Goal: Task Accomplishment & Management: Manage account settings

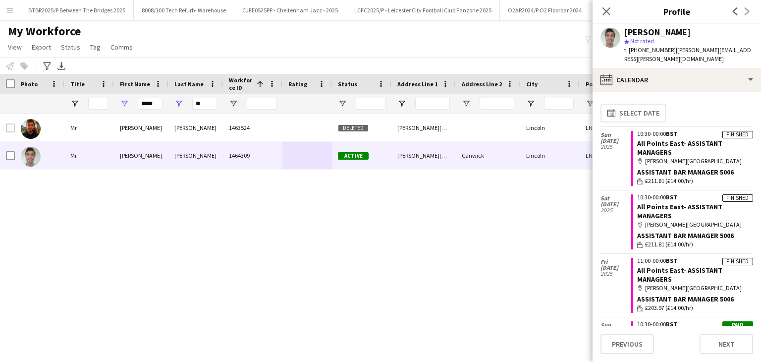
click at [149, 104] on input "*****" at bounding box center [150, 104] width 25 height 12
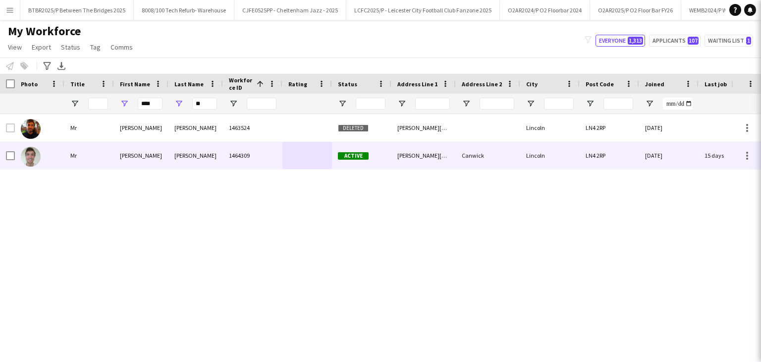
type input "****"
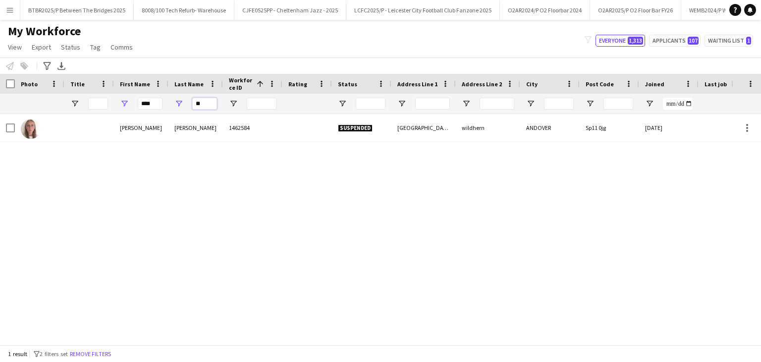
type input "*"
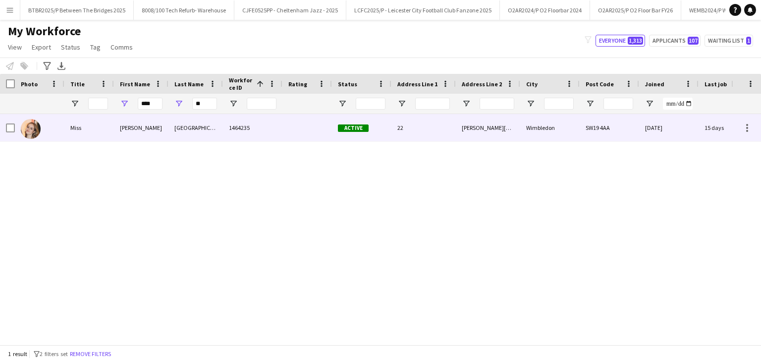
click at [189, 125] on div "Cleveland" at bounding box center [195, 127] width 54 height 27
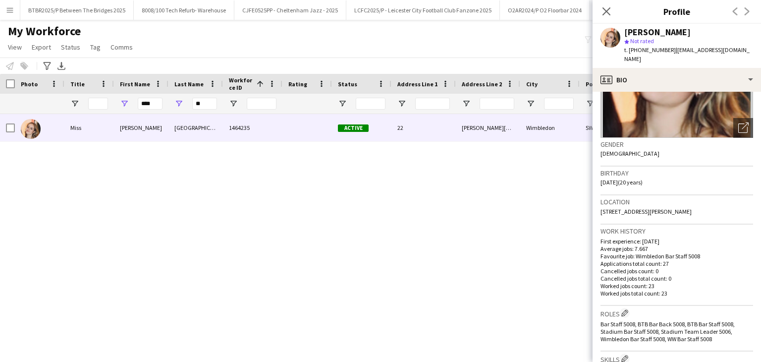
scroll to position [111, 0]
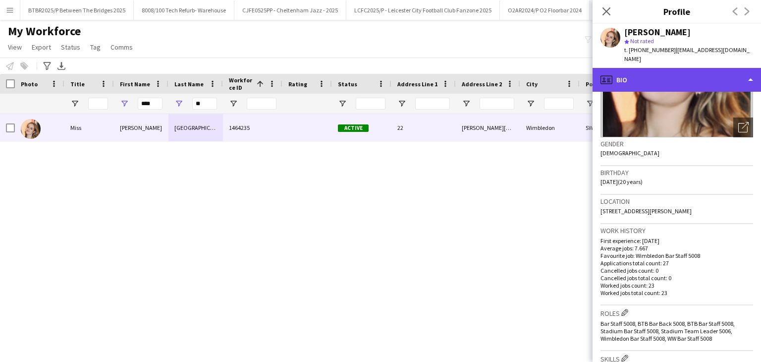
click at [671, 76] on div "profile Bio" at bounding box center [676, 80] width 168 height 24
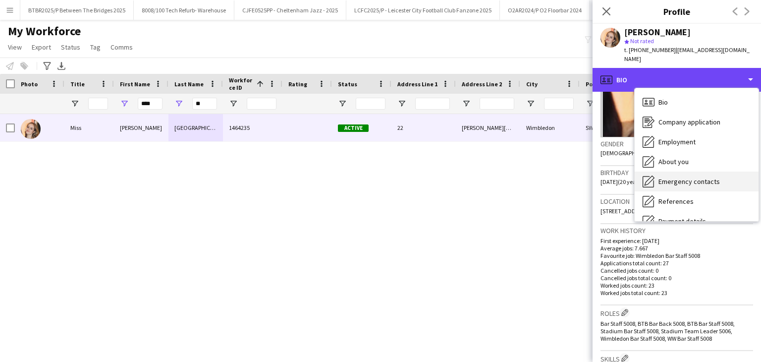
scroll to position [133, 0]
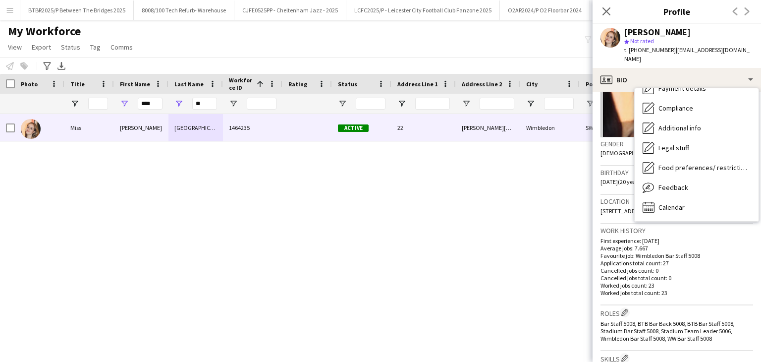
click at [703, 177] on div "Feedback Feedback" at bounding box center [697, 187] width 124 height 20
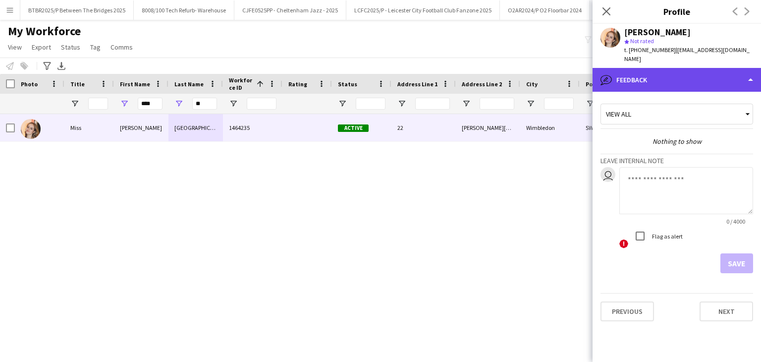
click at [669, 73] on div "bubble-pencil Feedback" at bounding box center [676, 80] width 168 height 24
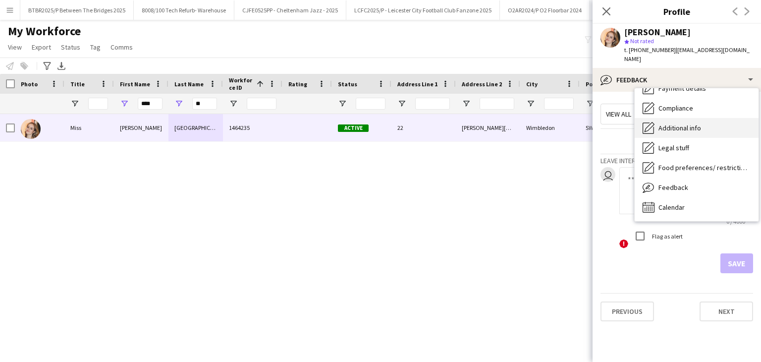
click at [689, 118] on div "Additional info Additional info" at bounding box center [697, 128] width 124 height 20
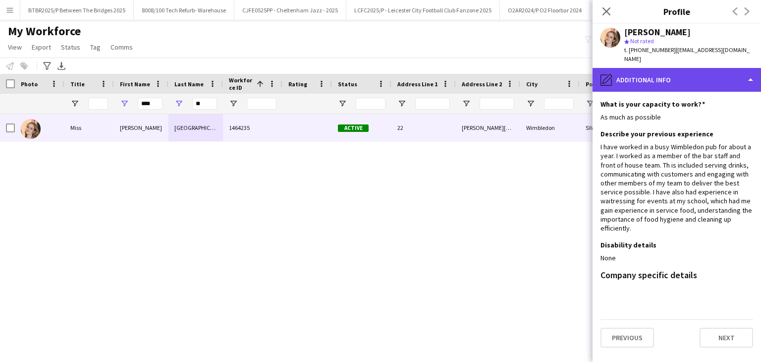
click at [674, 75] on div "pencil4 Additional info" at bounding box center [676, 80] width 168 height 24
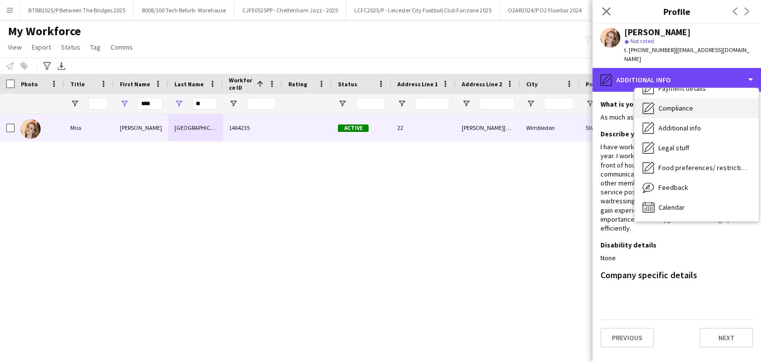
scroll to position [0, 0]
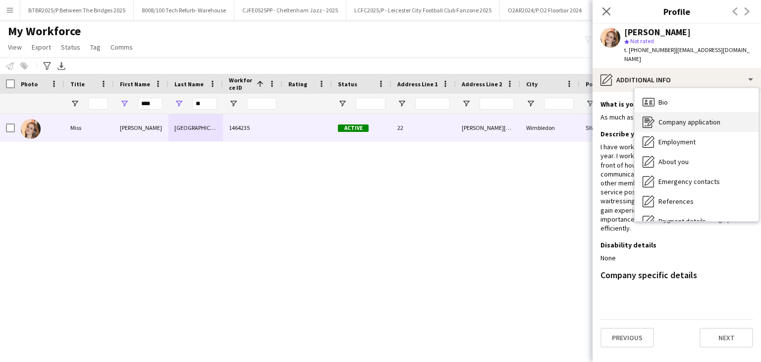
click at [679, 117] on span "Company application" at bounding box center [689, 121] width 62 height 9
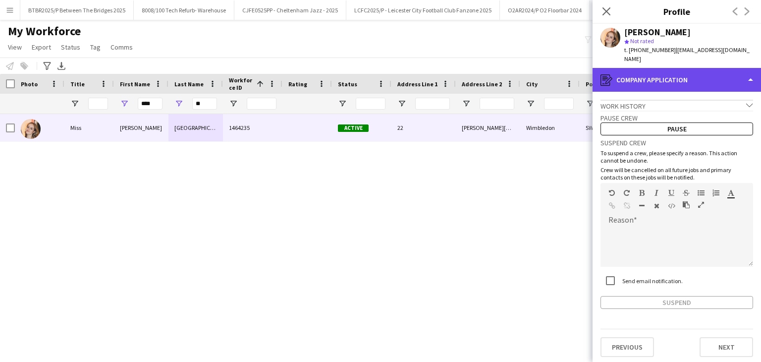
click at [670, 74] on div "register Company application" at bounding box center [676, 80] width 168 height 24
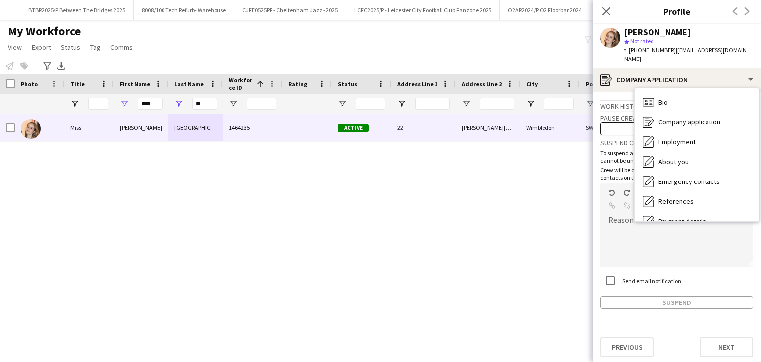
drag, startPoint x: 687, startPoint y: 183, endPoint x: 483, endPoint y: 216, distance: 205.7
click at [483, 216] on div "Miss Emily Cleveland 1464235 Active 22 Mansel Road Wimbledon SW19 4AA 10-05-202…" at bounding box center [365, 225] width 731 height 223
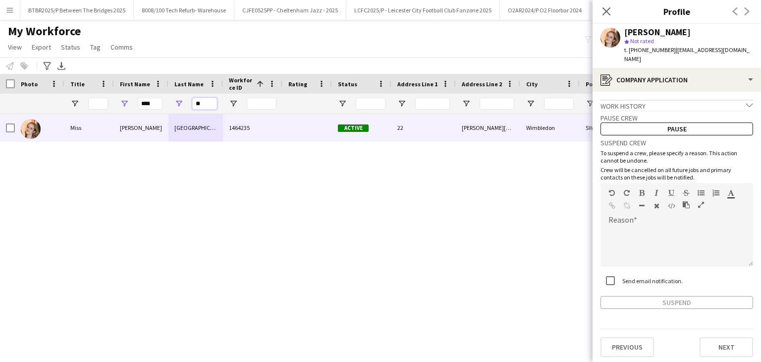
click at [209, 107] on input "**" at bounding box center [204, 104] width 25 height 12
type input "*"
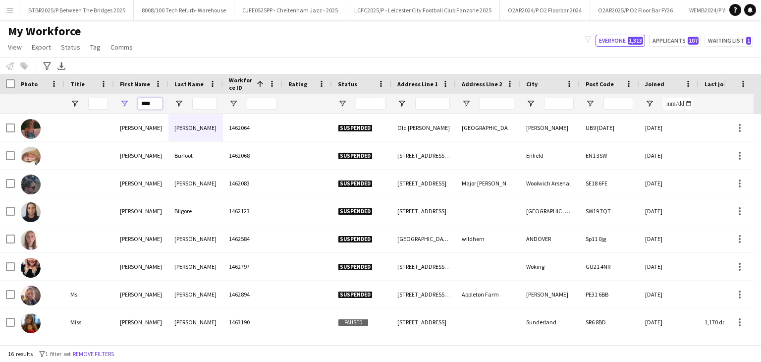
click at [159, 104] on input "****" at bounding box center [150, 104] width 25 height 12
type input "*"
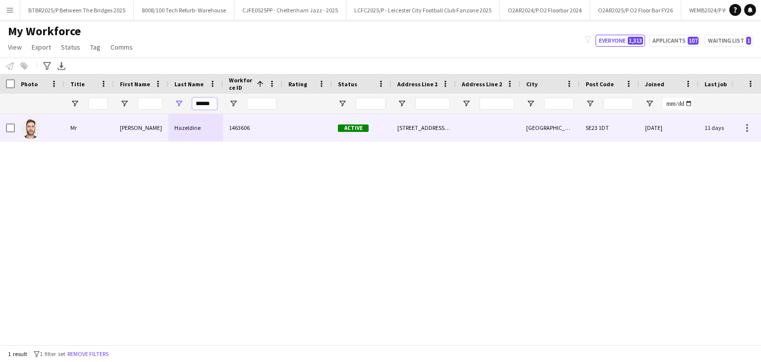
type input "******"
click at [297, 134] on div at bounding box center [307, 127] width 50 height 27
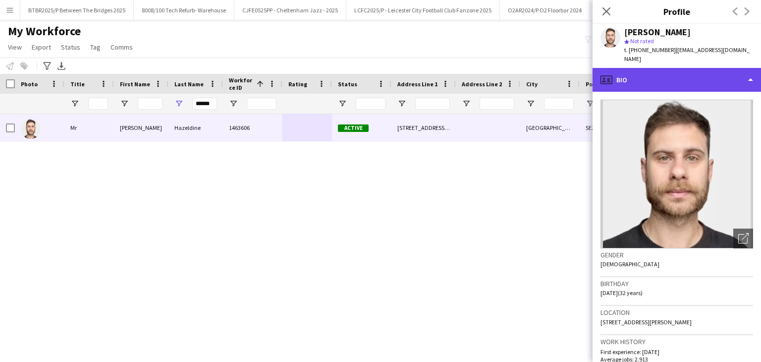
click at [686, 76] on div "profile Bio" at bounding box center [676, 80] width 168 height 24
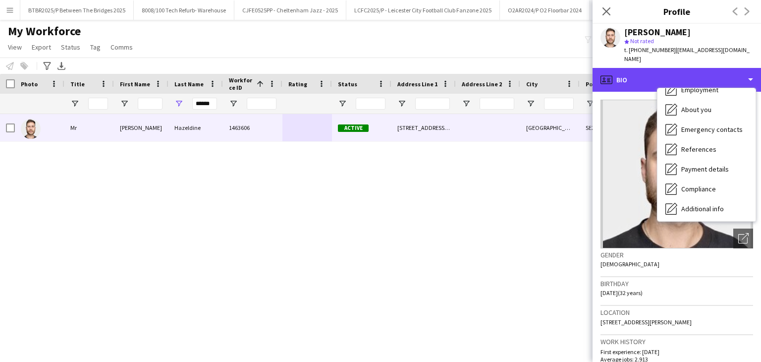
scroll to position [113, 0]
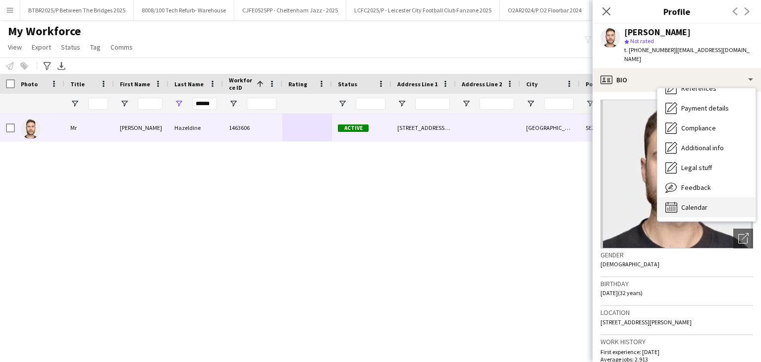
click at [707, 197] on div "Calendar Calendar" at bounding box center [706, 207] width 98 height 20
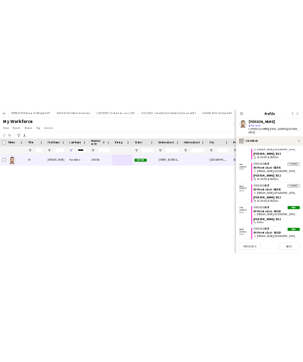
scroll to position [99, 0]
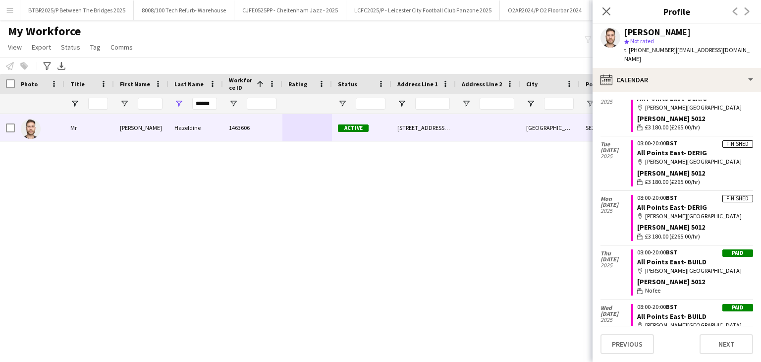
click at [5, 11] on button "Menu" at bounding box center [10, 10] width 20 height 20
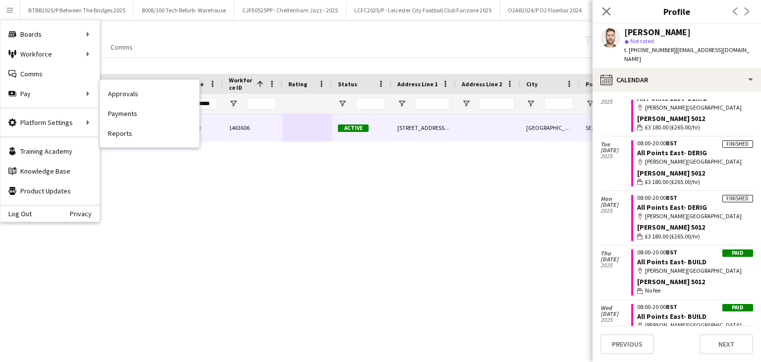
click at [122, 90] on link "Approvals" at bounding box center [149, 94] width 99 height 20
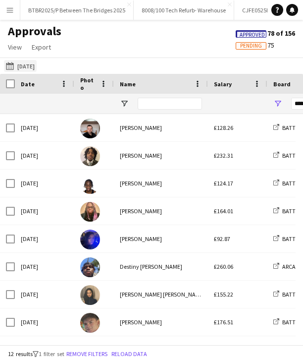
click at [37, 64] on button "Yesterday Yesterday" at bounding box center [20, 66] width 33 height 12
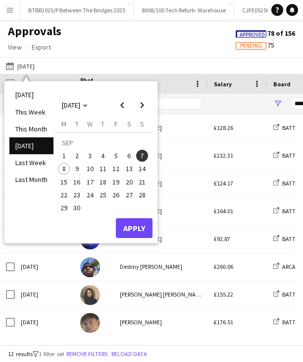
click at [104, 159] on span "4" at bounding box center [103, 156] width 12 height 12
click at [142, 225] on button "Apply" at bounding box center [134, 228] width 37 height 20
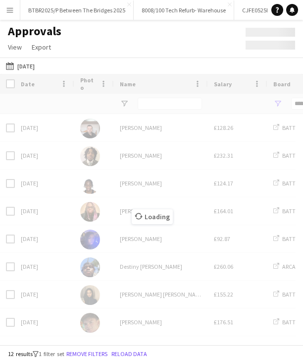
type input "**********"
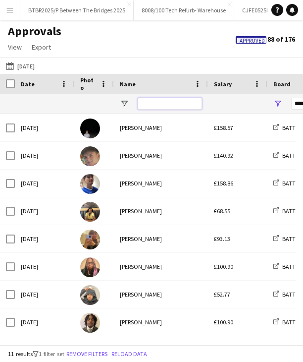
click at [155, 106] on input "Name Filter Input" at bounding box center [170, 104] width 64 height 12
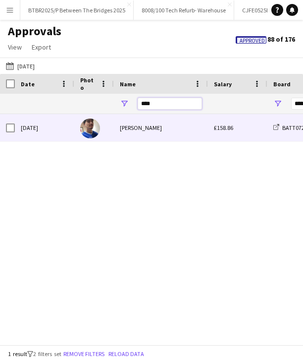
type input "****"
click at [154, 125] on div "Charlie Howard" at bounding box center [161, 127] width 94 height 27
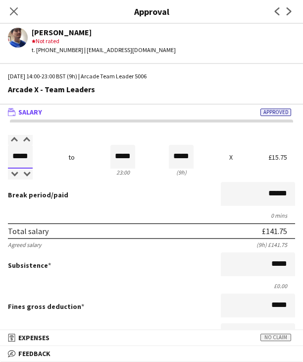
drag, startPoint x: 8, startPoint y: 156, endPoint x: 55, endPoint y: 152, distance: 47.2
click at [55, 152] on div "Salary ***** 14:00 to ***** 23:00 ***** (9h) X £15.75" at bounding box center [151, 156] width 287 height 43
type input "*****"
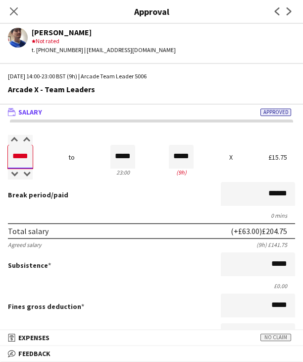
type input "*****"
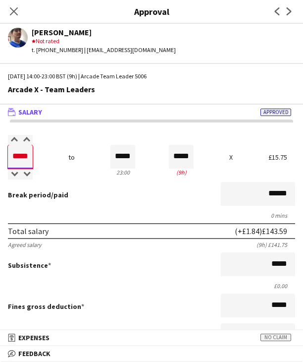
type input "*****"
click at [93, 182] on div "Break period /paid ******" at bounding box center [151, 195] width 287 height 26
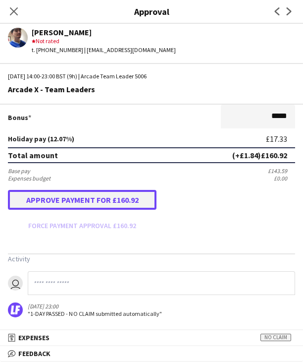
click at [109, 205] on button "Approve payment for £160.92" at bounding box center [82, 200] width 149 height 20
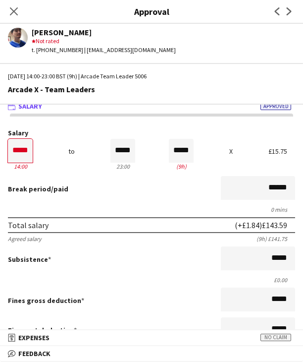
scroll to position [0, 0]
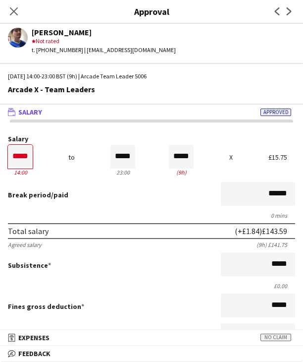
click at [17, 9] on icon "Close pop-in" at bounding box center [14, 11] width 8 height 8
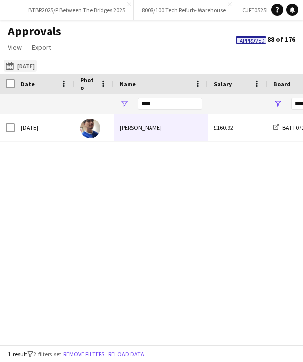
click at [37, 65] on button "Yesterday 04-09-2025" at bounding box center [20, 66] width 33 height 12
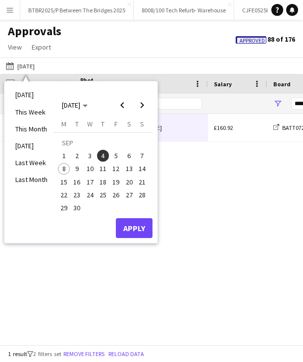
click at [115, 155] on span "5" at bounding box center [116, 156] width 12 height 12
click at [143, 228] on button "Apply" at bounding box center [134, 228] width 37 height 20
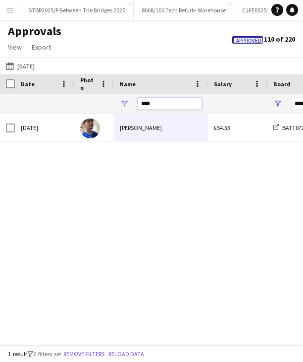
drag, startPoint x: 157, startPoint y: 106, endPoint x: 135, endPoint y: 106, distance: 21.8
click at [135, 106] on div "****" at bounding box center [161, 104] width 94 height 20
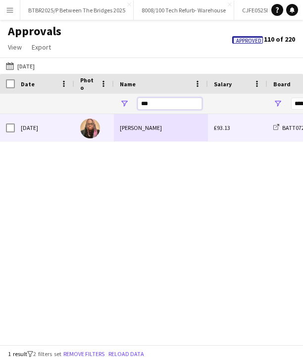
type input "***"
click at [140, 131] on div "Anneasa Grandison" at bounding box center [161, 127] width 94 height 27
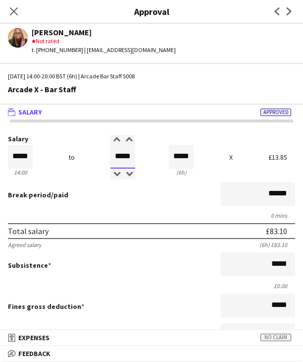
drag, startPoint x: 111, startPoint y: 157, endPoint x: 146, endPoint y: 155, distance: 34.2
click at [146, 155] on div "Salary ***** 14:00 to ***** 20:00 ***** (6h) X £13.85" at bounding box center [151, 156] width 287 height 43
type input "*****"
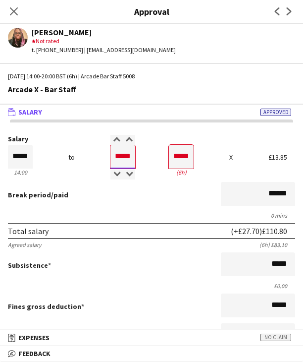
type input "*****"
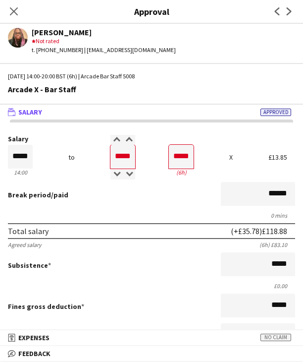
click at [145, 192] on div "Break period /paid ******" at bounding box center [151, 195] width 287 height 26
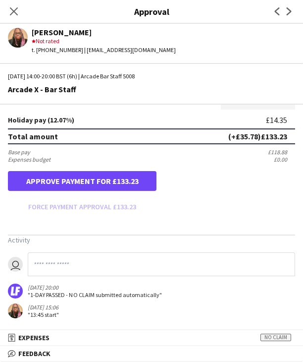
scroll to position [268, 0]
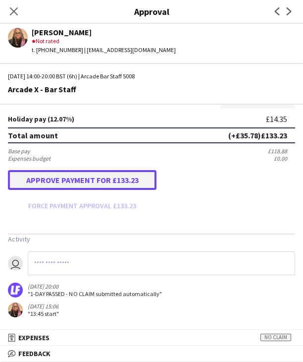
click at [110, 179] on button "Approve payment for £133.23" at bounding box center [82, 180] width 149 height 20
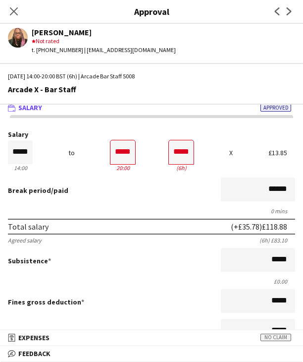
scroll to position [0, 0]
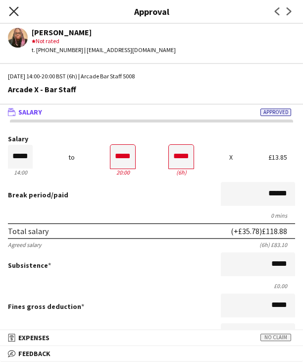
click at [17, 10] on icon "Close pop-in" at bounding box center [13, 10] width 9 height 9
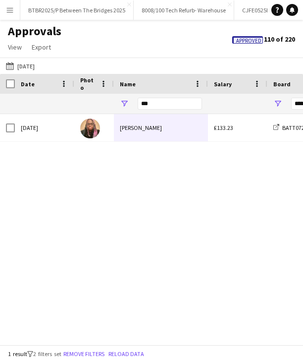
click at [179, 93] on div "Name" at bounding box center [161, 84] width 82 height 20
click at [168, 104] on input "***" at bounding box center [170, 104] width 64 height 12
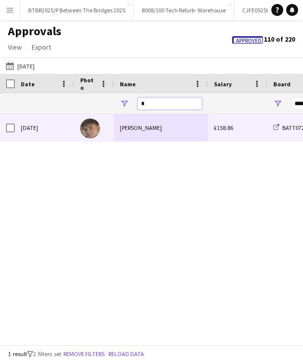
type input "*"
click at [168, 120] on div "Alexander Swaine" at bounding box center [161, 127] width 94 height 27
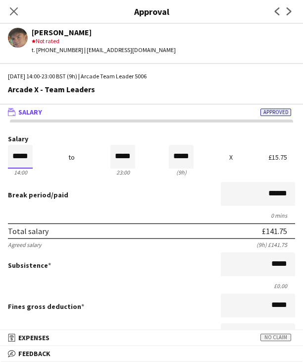
click at [27, 151] on input "*****" at bounding box center [20, 157] width 25 height 24
click at [27, 150] on input "*****" at bounding box center [20, 157] width 25 height 24
type input "*****"
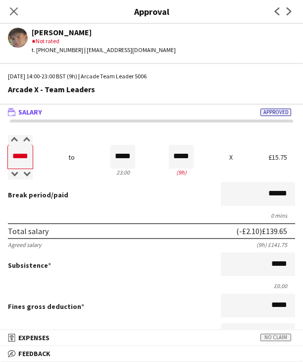
click at [83, 195] on div "Break period /paid ******" at bounding box center [151, 195] width 287 height 26
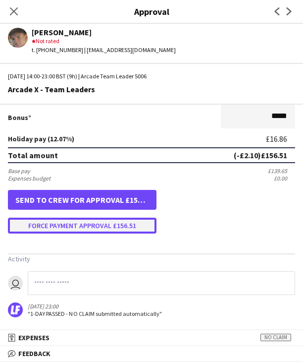
click at [84, 226] on button "Force payment approval £156.51" at bounding box center [82, 225] width 149 height 16
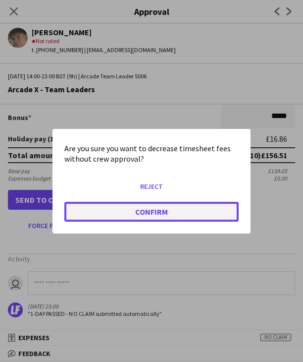
click at [101, 211] on button "Confirm" at bounding box center [151, 211] width 174 height 20
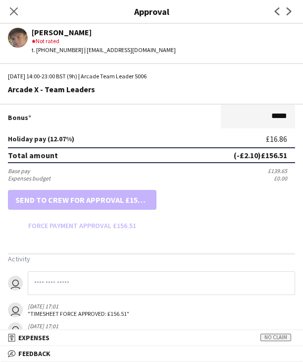
click at [12, 8] on icon "Close pop-in" at bounding box center [14, 11] width 8 height 8
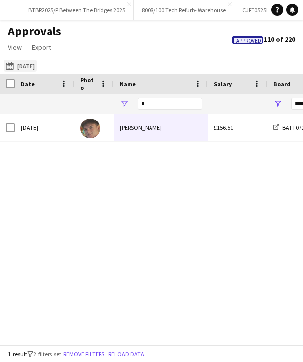
click at [37, 65] on button "Yesterday 05-09-2025" at bounding box center [20, 66] width 33 height 12
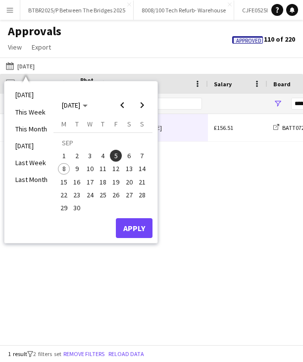
click at [126, 157] on span "6" at bounding box center [129, 156] width 12 height 12
click at [137, 225] on button "Apply" at bounding box center [134, 228] width 37 height 20
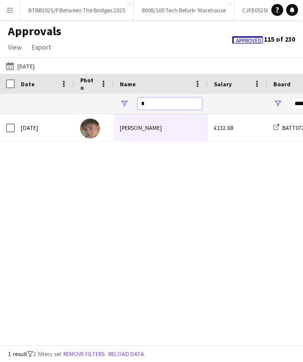
drag, startPoint x: 159, startPoint y: 107, endPoint x: 134, endPoint y: 106, distance: 24.3
click at [134, 106] on div "*" at bounding box center [161, 104] width 94 height 20
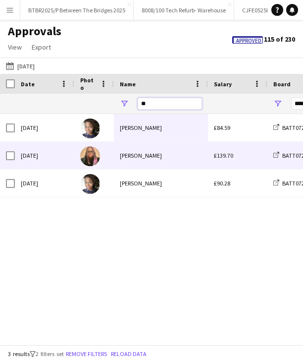
type input "**"
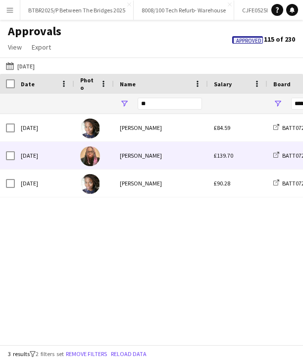
click at [158, 159] on div "Anneasa Grandison" at bounding box center [161, 155] width 94 height 27
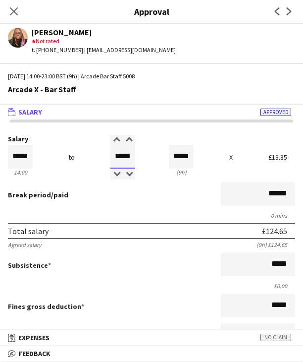
drag, startPoint x: 109, startPoint y: 159, endPoint x: 169, endPoint y: 158, distance: 60.4
click at [169, 158] on div "Salary ***** 14:00 to ***** 23:00 ***** (9h) X £13.85" at bounding box center [151, 156] width 287 height 43
type input "*****"
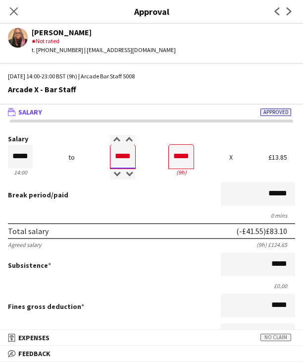
type input "*****"
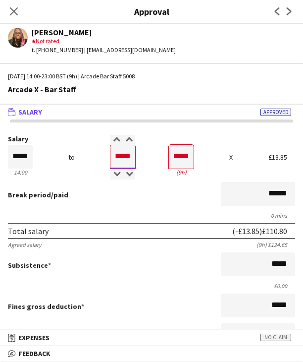
type input "*****"
click at [118, 214] on div "0 mins" at bounding box center [151, 215] width 287 height 7
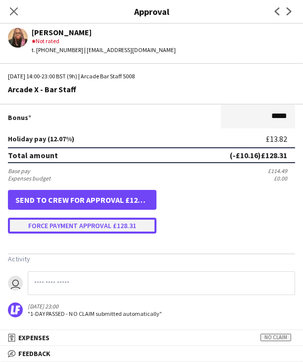
click at [115, 226] on button "Force payment approval £128.31" at bounding box center [82, 225] width 149 height 16
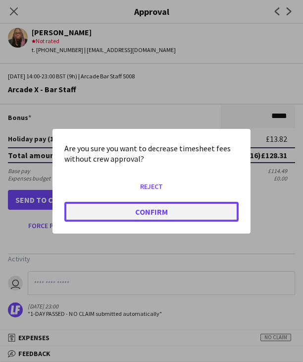
click at [120, 212] on button "Confirm" at bounding box center [151, 211] width 174 height 20
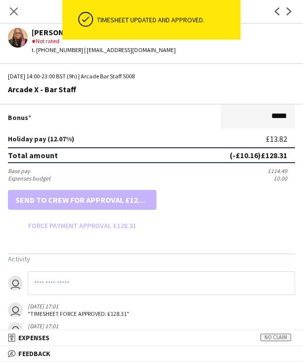
click at [16, 13] on icon "Close pop-in" at bounding box center [14, 11] width 8 height 8
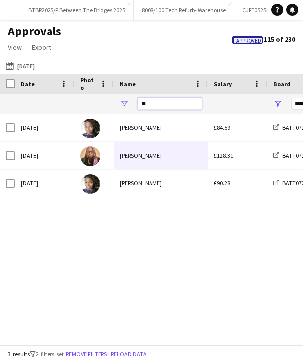
click at [155, 107] on input "**" at bounding box center [170, 104] width 64 height 12
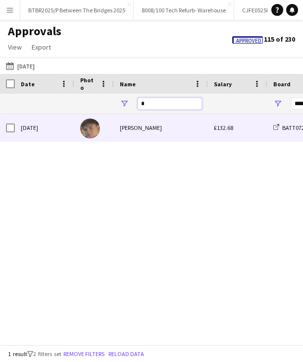
type input "*"
click at [155, 129] on div "Alexander Swaine" at bounding box center [161, 127] width 94 height 27
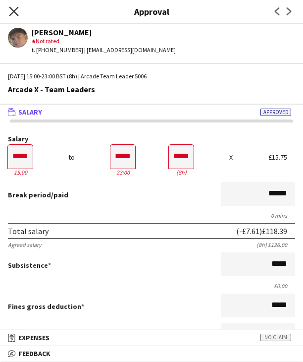
click at [10, 11] on icon "Close pop-in" at bounding box center [13, 10] width 9 height 9
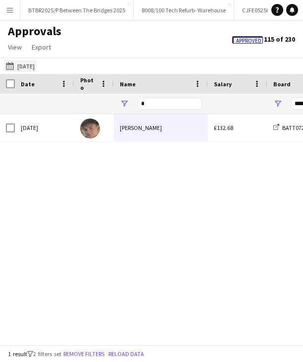
click at [34, 66] on button "Yesterday 06-09-2025" at bounding box center [20, 66] width 33 height 12
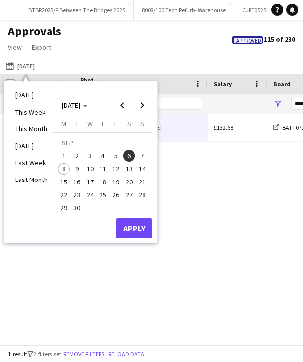
click at [144, 157] on span "7" at bounding box center [142, 156] width 12 height 12
click at [145, 235] on button "Apply" at bounding box center [134, 228] width 37 height 20
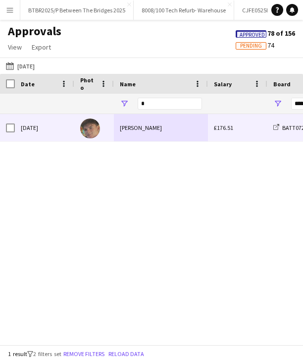
click at [148, 129] on div "Alexander Swaine" at bounding box center [161, 127] width 94 height 27
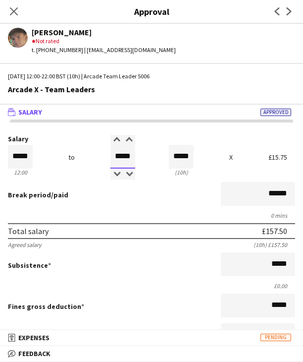
drag, startPoint x: 110, startPoint y: 157, endPoint x: 185, endPoint y: 159, distance: 75.3
click at [185, 159] on div "Salary ***** 12:00 to ***** 22:00 ***** (10h) X £15.75" at bounding box center [151, 156] width 287 height 43
type input "*****"
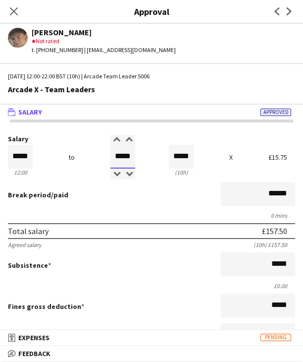
type input "*****"
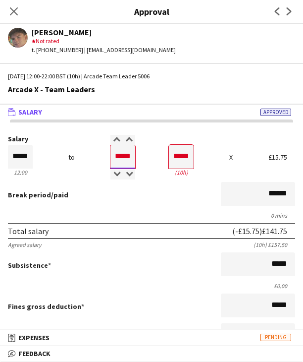
type input "*****"
click at [113, 213] on div "0 mins" at bounding box center [151, 215] width 287 height 7
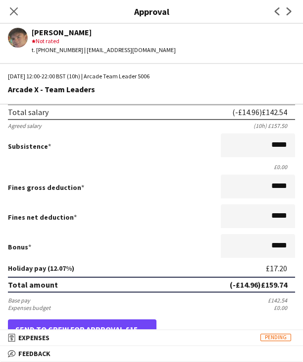
scroll to position [228, 0]
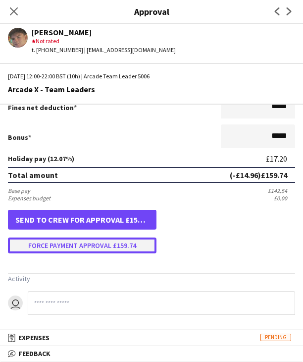
click at [96, 247] on button "Force payment approval £159.74" at bounding box center [82, 245] width 149 height 16
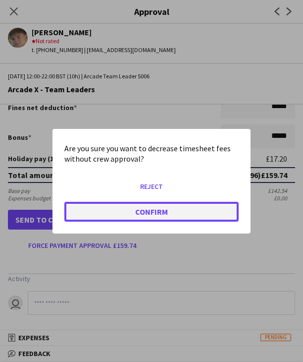
click at [117, 210] on button "Confirm" at bounding box center [151, 211] width 174 height 20
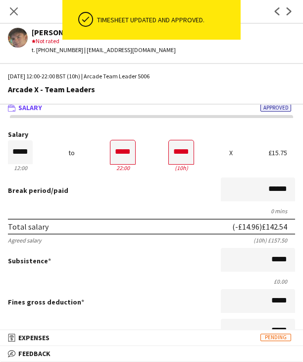
scroll to position [0, 0]
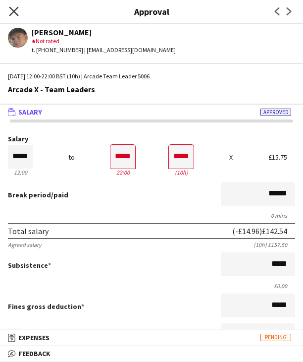
click at [16, 10] on icon "Close pop-in" at bounding box center [13, 10] width 9 height 9
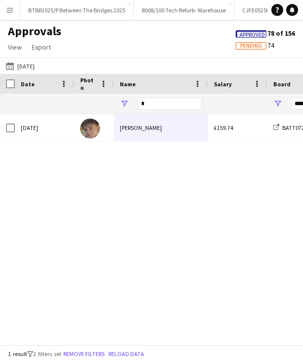
click at [161, 96] on div "*" at bounding box center [170, 104] width 64 height 20
drag, startPoint x: 155, startPoint y: 104, endPoint x: 142, endPoint y: 109, distance: 14.0
click at [142, 109] on input "*" at bounding box center [170, 104] width 64 height 12
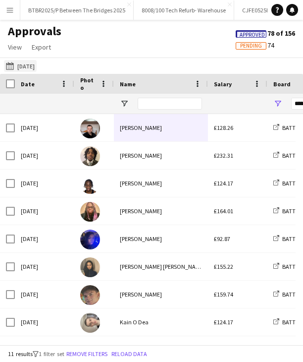
click at [37, 62] on button "Yesterday Yesterday" at bounding box center [20, 66] width 33 height 12
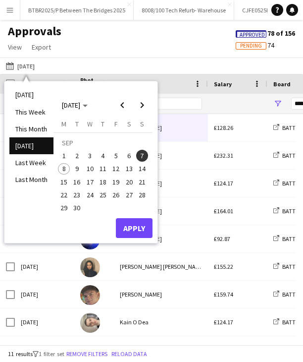
click at [61, 151] on span "1" at bounding box center [64, 156] width 12 height 12
click at [142, 152] on span "7" at bounding box center [142, 156] width 12 height 12
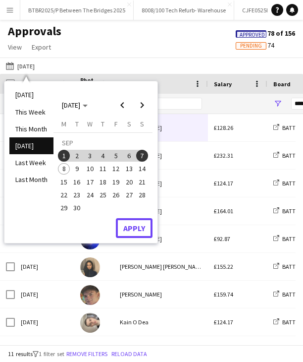
click at [133, 228] on button "Apply" at bounding box center [134, 228] width 37 height 20
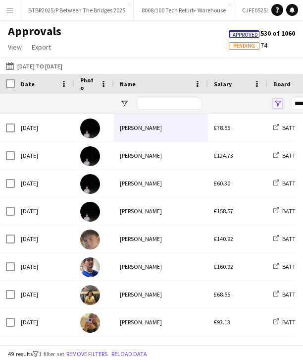
click at [273, 104] on span "Open Filter Menu" at bounding box center [277, 103] width 9 height 9
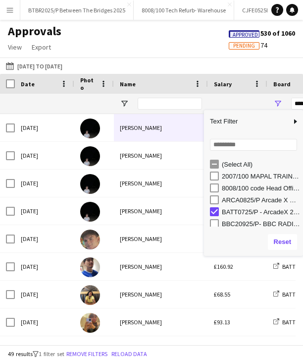
click at [258, 197] on div "ARCA0825/P Arcade X Site Management" at bounding box center [261, 199] width 78 height 7
type input "**********"
click at [134, 44] on div "Approvals View Customise view Customise filters Reset Filters Reset View Reset …" at bounding box center [151, 41] width 303 height 34
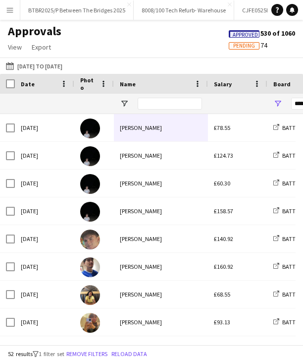
click at [36, 86] on div "Date" at bounding box center [39, 83] width 36 height 15
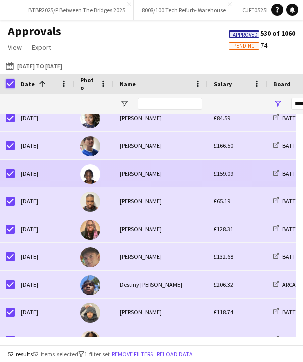
scroll to position [1018, 0]
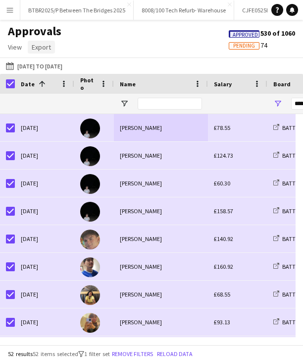
click at [50, 46] on span "Export" at bounding box center [41, 47] width 19 height 9
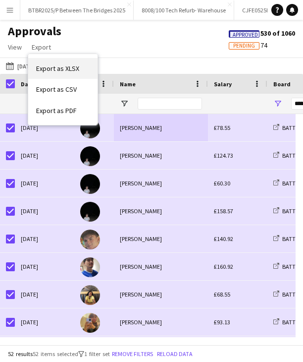
click at [56, 61] on link "Export as XLSX" at bounding box center [62, 68] width 69 height 21
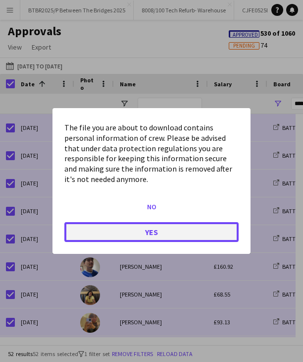
click at [147, 230] on button "Yes" at bounding box center [151, 232] width 174 height 20
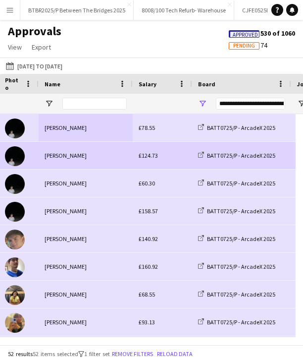
scroll to position [0, 128]
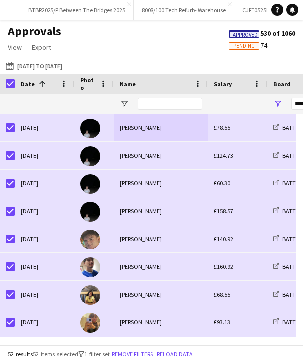
click at [238, 44] on span "Pending" at bounding box center [244, 46] width 22 height 6
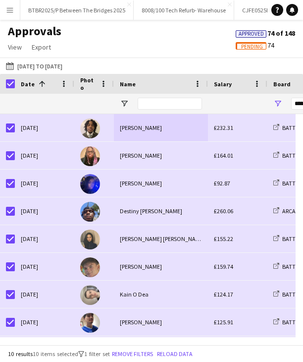
click at [241, 36] on span "Approved" at bounding box center [251, 34] width 25 height 6
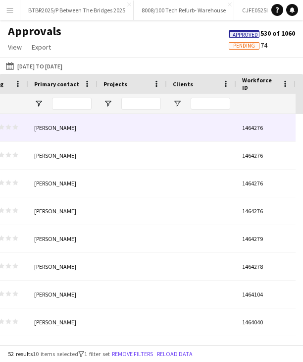
click at [144, 123] on div at bounding box center [132, 127] width 69 height 27
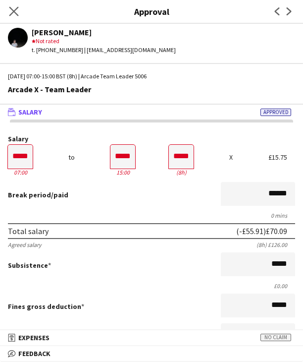
click at [19, 10] on app-icon "Close pop-in" at bounding box center [14, 11] width 14 height 14
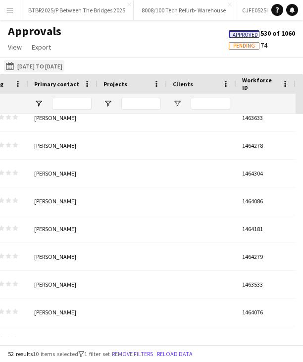
click at [64, 64] on button "Yesterday 01-09-2025 to 07-09-2025" at bounding box center [34, 66] width 60 height 12
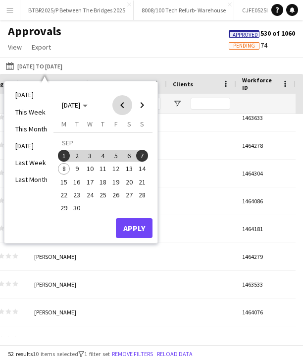
click at [115, 106] on span "Previous month" at bounding box center [122, 105] width 20 height 20
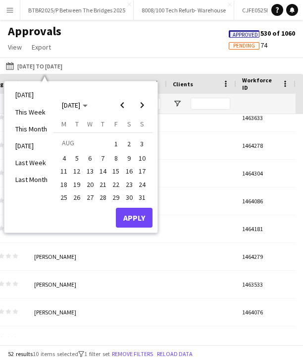
click at [75, 199] on span "26" at bounding box center [77, 197] width 12 height 12
click at [144, 98] on span "Next month" at bounding box center [142, 105] width 20 height 20
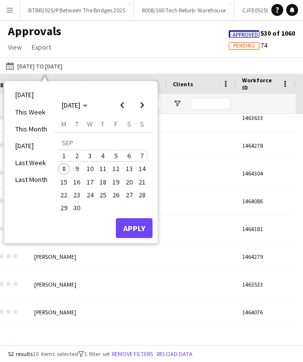
click at [143, 153] on span "7" at bounding box center [142, 156] width 12 height 12
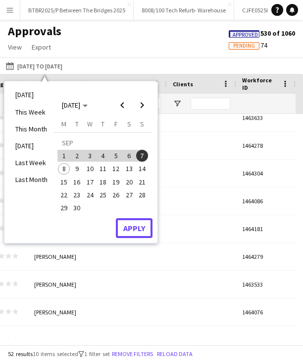
click at [141, 224] on button "Apply" at bounding box center [134, 228] width 37 height 20
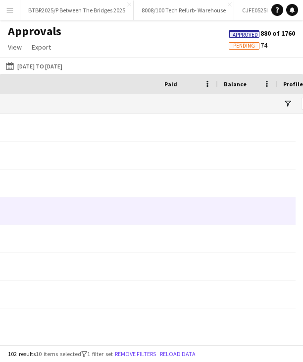
scroll to position [0, 506]
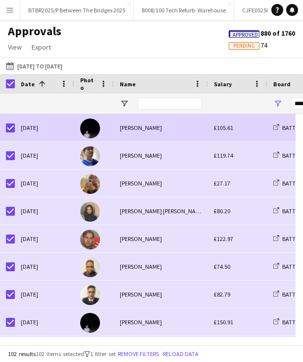
click at [75, 133] on div at bounding box center [94, 127] width 40 height 27
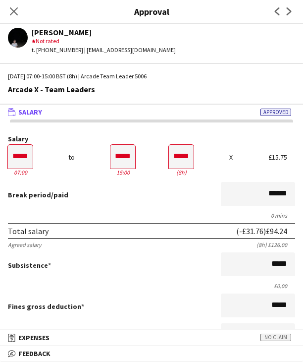
click at [10, 9] on icon "Close pop-in" at bounding box center [14, 11] width 8 height 8
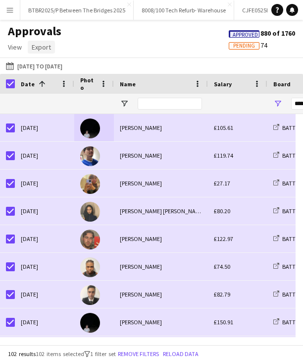
click at [53, 46] on link "Export" at bounding box center [41, 47] width 27 height 13
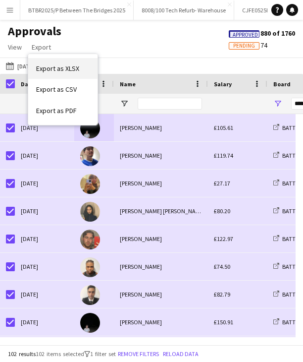
click at [52, 62] on link "Export as XLSX" at bounding box center [62, 68] width 69 height 21
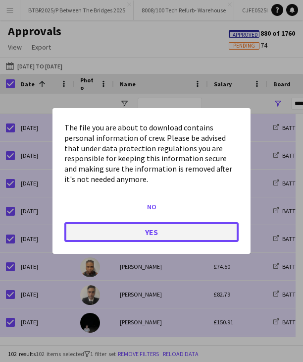
click at [140, 235] on button "Yes" at bounding box center [151, 232] width 174 height 20
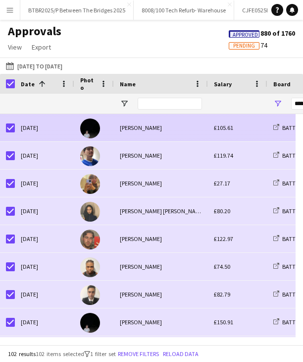
click at [164, 137] on div "Philip Cartin" at bounding box center [161, 127] width 94 height 27
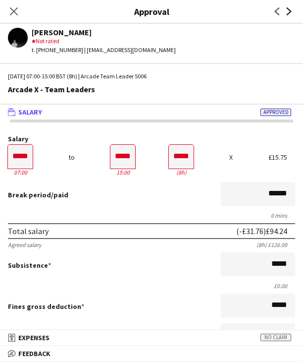
click at [287, 10] on icon "Next" at bounding box center [289, 11] width 8 height 8
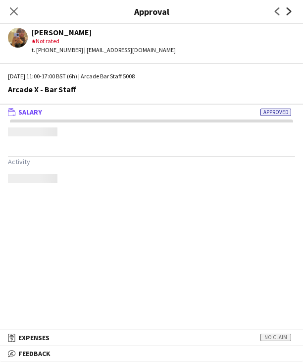
click at [287, 10] on icon "Next" at bounding box center [289, 11] width 8 height 8
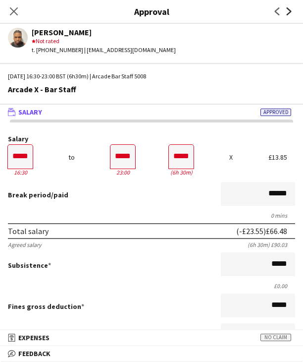
click at [287, 10] on icon "Next" at bounding box center [289, 11] width 8 height 8
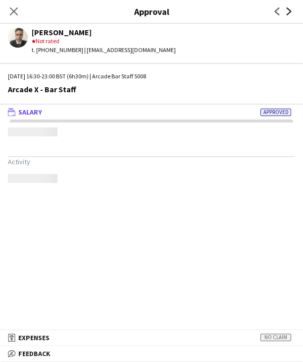
click at [287, 10] on icon "Next" at bounding box center [289, 11] width 8 height 8
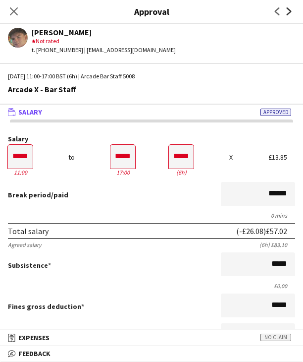
click at [287, 10] on icon "Next" at bounding box center [289, 11] width 8 height 8
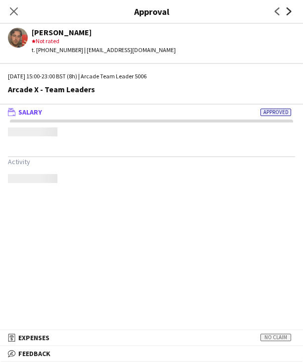
click at [287, 10] on icon "Next" at bounding box center [289, 11] width 8 height 8
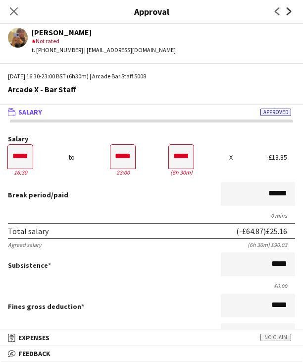
click at [287, 10] on icon "Next" at bounding box center [289, 11] width 8 height 8
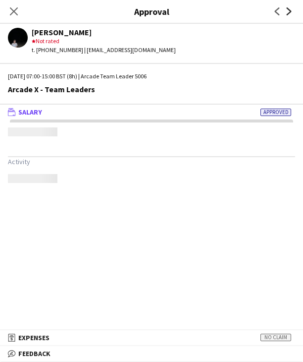
click at [287, 10] on icon "Next" at bounding box center [289, 11] width 8 height 8
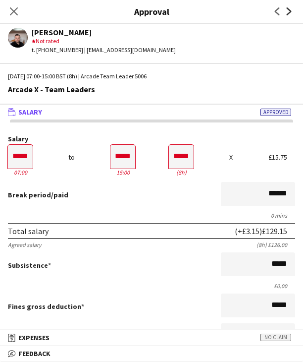
click at [287, 10] on icon "Next" at bounding box center [289, 11] width 8 height 8
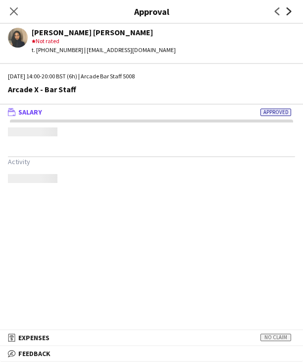
click at [287, 10] on icon "Next" at bounding box center [289, 11] width 8 height 8
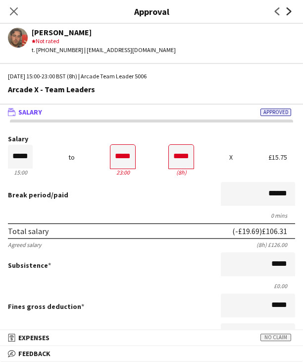
click at [287, 10] on icon "Next" at bounding box center [289, 11] width 8 height 8
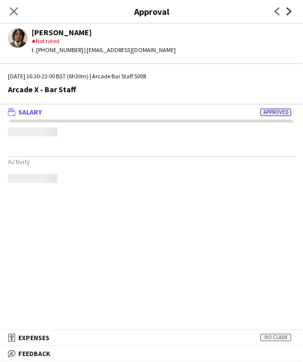
click at [287, 10] on icon "Next" at bounding box center [289, 11] width 8 height 8
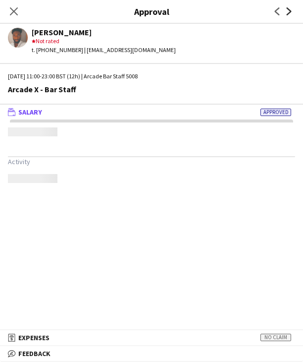
click at [287, 10] on icon "Next" at bounding box center [289, 11] width 8 height 8
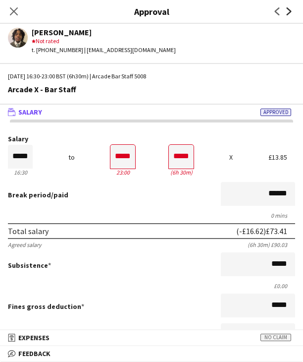
click at [287, 10] on icon "Next" at bounding box center [289, 11] width 8 height 8
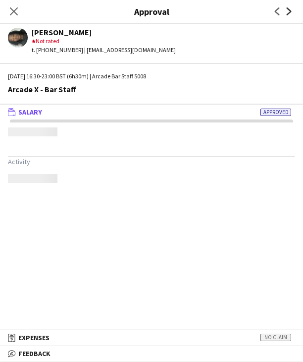
click at [287, 10] on icon "Next" at bounding box center [289, 11] width 8 height 8
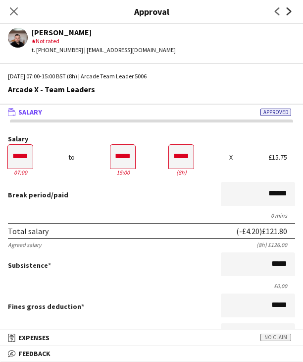
click at [287, 10] on icon "Next" at bounding box center [289, 11] width 8 height 8
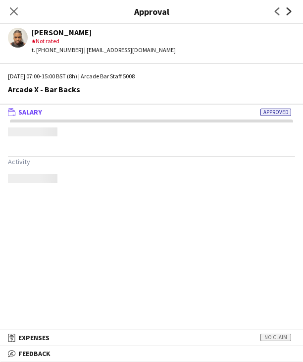
click at [287, 10] on icon "Next" at bounding box center [289, 11] width 8 height 8
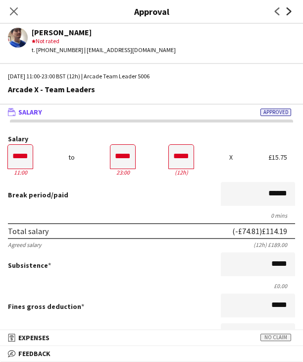
click at [287, 10] on icon "Next" at bounding box center [289, 11] width 8 height 8
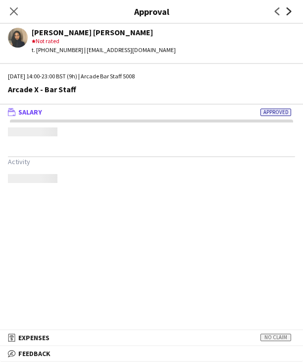
click at [287, 10] on icon "Next" at bounding box center [289, 11] width 8 height 8
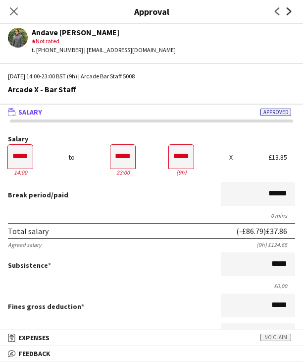
click at [287, 10] on icon "Next" at bounding box center [289, 11] width 8 height 8
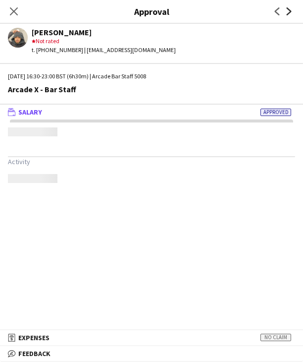
click at [287, 10] on icon "Next" at bounding box center [289, 11] width 8 height 8
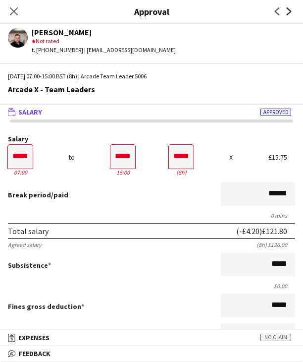
click at [287, 10] on icon "Next" at bounding box center [289, 11] width 8 height 8
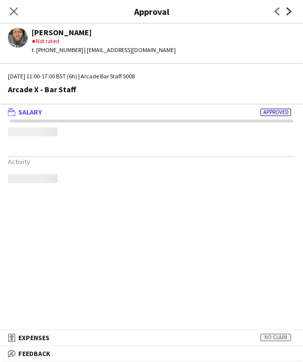
click at [287, 10] on icon "Next" at bounding box center [289, 11] width 8 height 8
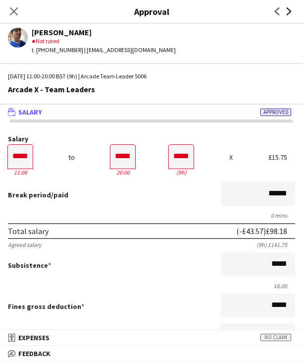
click at [287, 10] on icon "Next" at bounding box center [289, 11] width 8 height 8
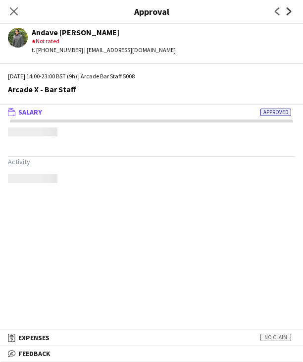
click at [287, 10] on icon "Next" at bounding box center [289, 11] width 8 height 8
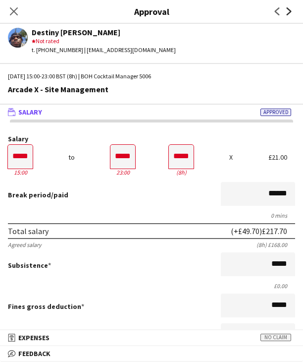
click at [287, 10] on icon "Next" at bounding box center [289, 11] width 8 height 8
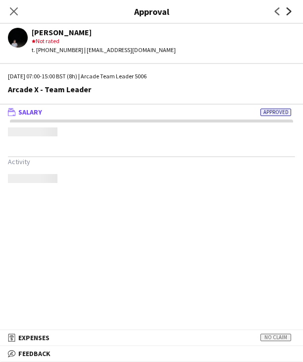
click at [287, 10] on icon "Next" at bounding box center [289, 11] width 8 height 8
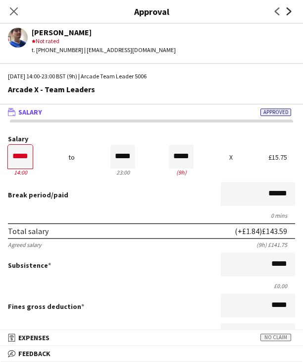
click at [287, 10] on icon "Next" at bounding box center [289, 11] width 8 height 8
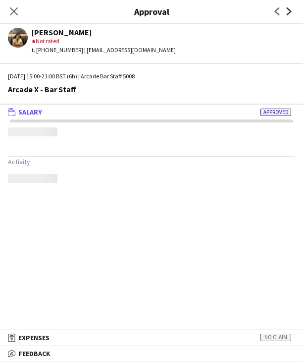
click at [287, 10] on icon "Next" at bounding box center [289, 11] width 8 height 8
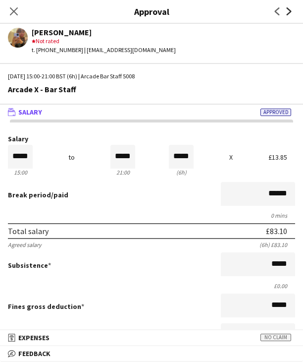
click at [287, 10] on icon "Next" at bounding box center [289, 11] width 8 height 8
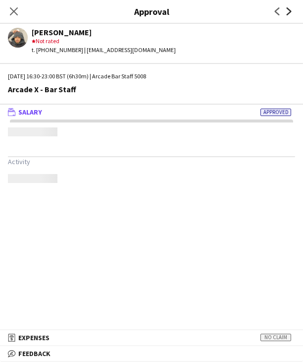
click at [287, 10] on icon "Next" at bounding box center [289, 11] width 8 height 8
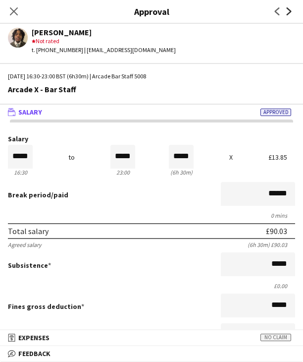
click at [287, 10] on icon "Next" at bounding box center [289, 11] width 8 height 8
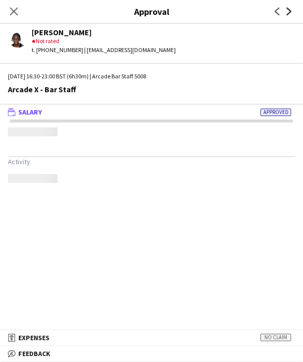
click at [287, 10] on icon "Next" at bounding box center [289, 11] width 8 height 8
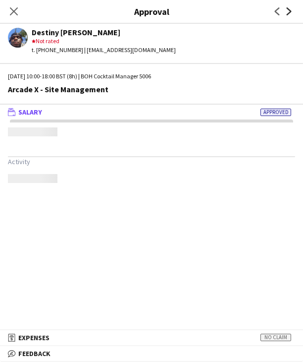
click at [287, 10] on icon "Next" at bounding box center [289, 11] width 8 height 8
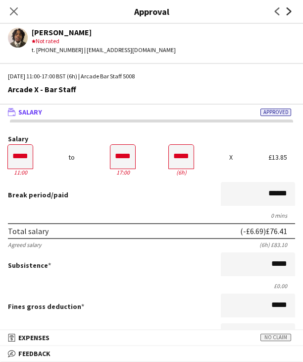
click at [287, 10] on icon "Next" at bounding box center [289, 11] width 8 height 8
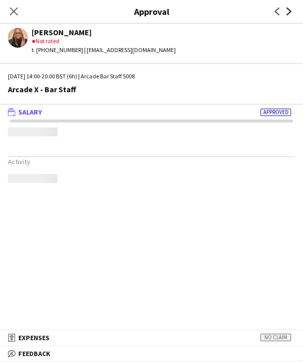
click at [287, 10] on icon "Next" at bounding box center [289, 11] width 8 height 8
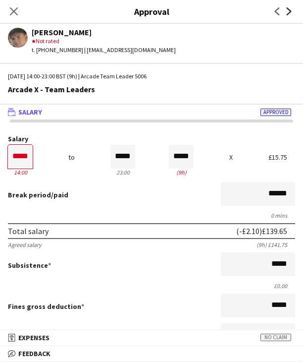
click at [287, 10] on icon "Next" at bounding box center [289, 11] width 8 height 8
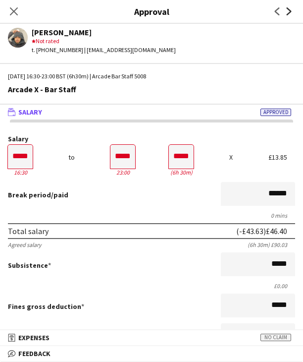
click at [287, 10] on icon "Next" at bounding box center [289, 11] width 8 height 8
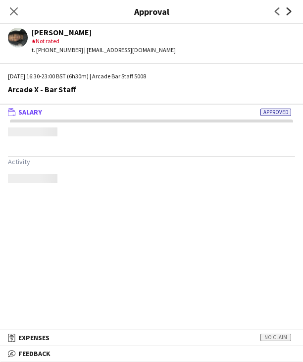
click at [287, 10] on icon "Next" at bounding box center [289, 11] width 8 height 8
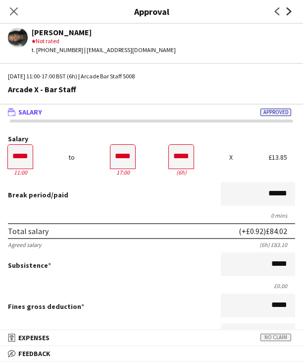
click at [287, 10] on icon "Next" at bounding box center [289, 11] width 8 height 8
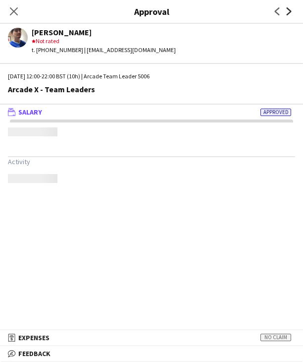
click at [287, 10] on icon "Next" at bounding box center [289, 11] width 8 height 8
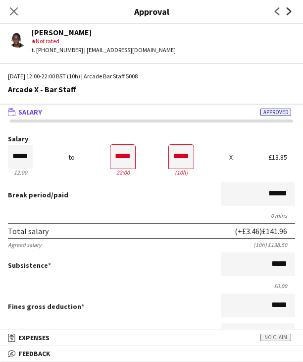
click at [287, 10] on icon "Next" at bounding box center [289, 11] width 8 height 8
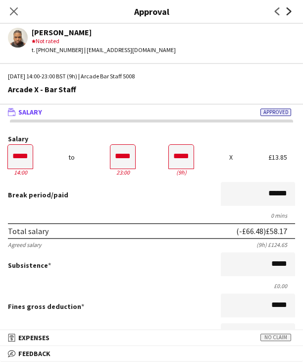
click at [287, 10] on icon "Next" at bounding box center [289, 11] width 8 height 8
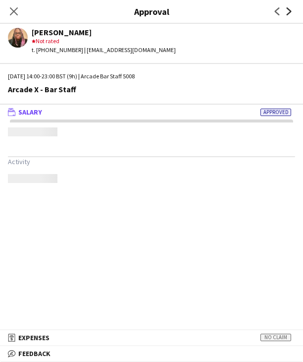
click at [287, 10] on icon "Next" at bounding box center [289, 11] width 8 height 8
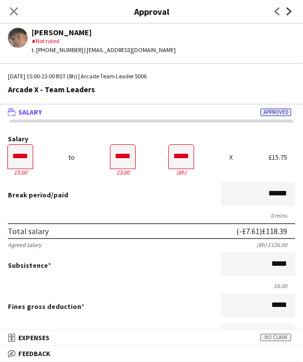
click at [287, 10] on icon "Next" at bounding box center [289, 11] width 8 height 8
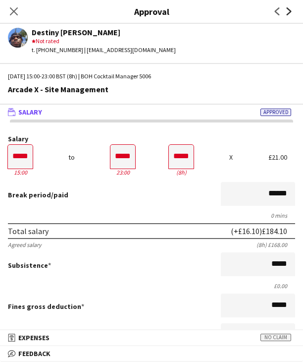
click at [287, 10] on icon "Next" at bounding box center [289, 11] width 8 height 8
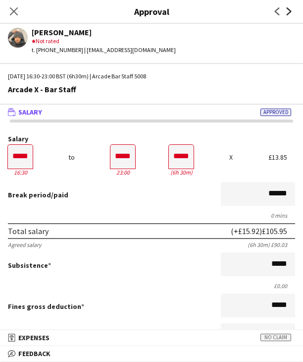
click at [287, 10] on icon "Next" at bounding box center [289, 11] width 8 height 8
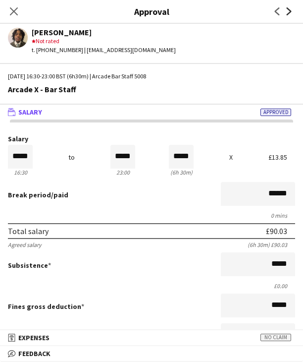
click at [287, 10] on icon "Next" at bounding box center [289, 11] width 8 height 8
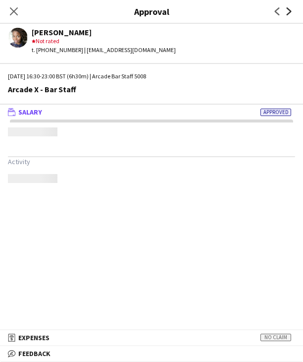
click at [287, 10] on icon "Next" at bounding box center [289, 11] width 8 height 8
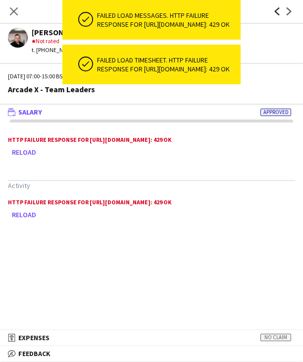
click at [276, 9] on icon "Previous" at bounding box center [277, 11] width 8 height 8
click at [10, 11] on icon "Close pop-in" at bounding box center [13, 10] width 9 height 9
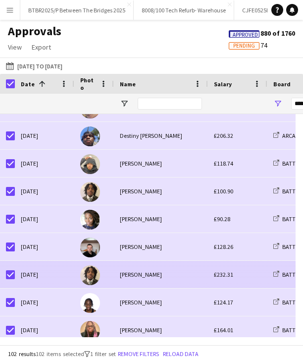
scroll to position [2606, 0]
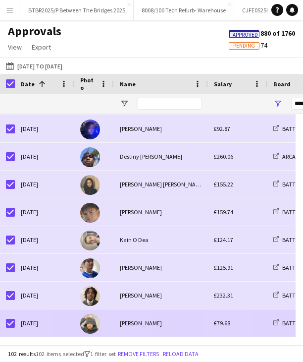
click at [190, 323] on div "Conor Doherty" at bounding box center [161, 322] width 94 height 27
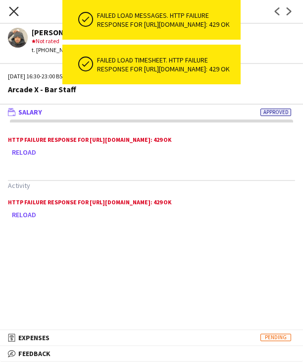
click at [10, 13] on icon "Close pop-in" at bounding box center [13, 10] width 9 height 9
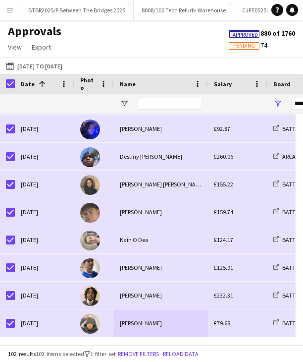
click at [13, 10] on button "Menu" at bounding box center [10, 10] width 20 height 20
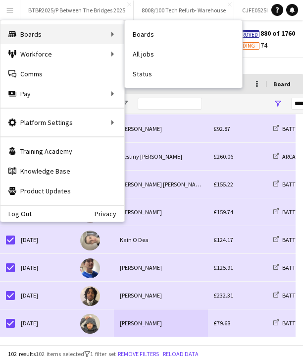
click at [34, 29] on div "Boards Boards" at bounding box center [62, 34] width 124 height 20
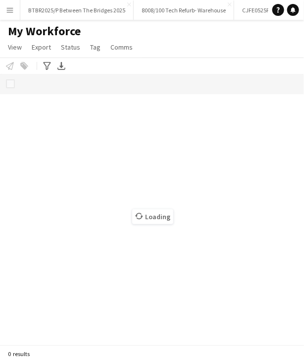
click at [7, 12] on app-icon "Menu" at bounding box center [10, 10] width 8 height 8
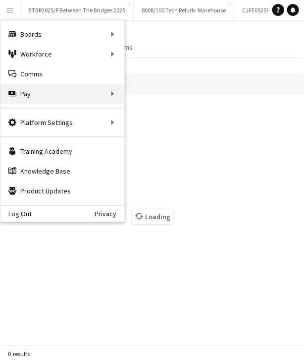
click at [36, 102] on div "Pay Pay" at bounding box center [62, 94] width 124 height 20
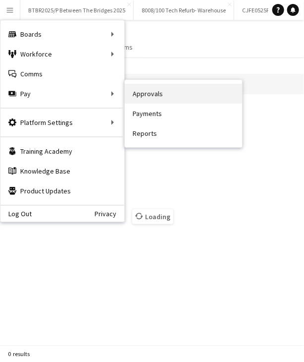
click at [160, 95] on link "Approvals" at bounding box center [184, 94] width 118 height 20
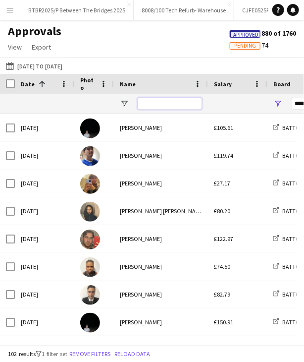
click at [148, 106] on input "Name Filter Input" at bounding box center [170, 104] width 64 height 12
type input "****"
type input "**********"
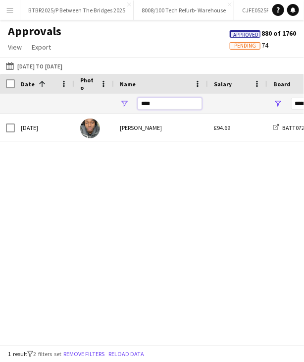
drag, startPoint x: 155, startPoint y: 99, endPoint x: 130, endPoint y: 99, distance: 24.3
click at [130, 99] on div "****" at bounding box center [161, 104] width 94 height 20
type input "****"
